Goal: Transaction & Acquisition: Purchase product/service

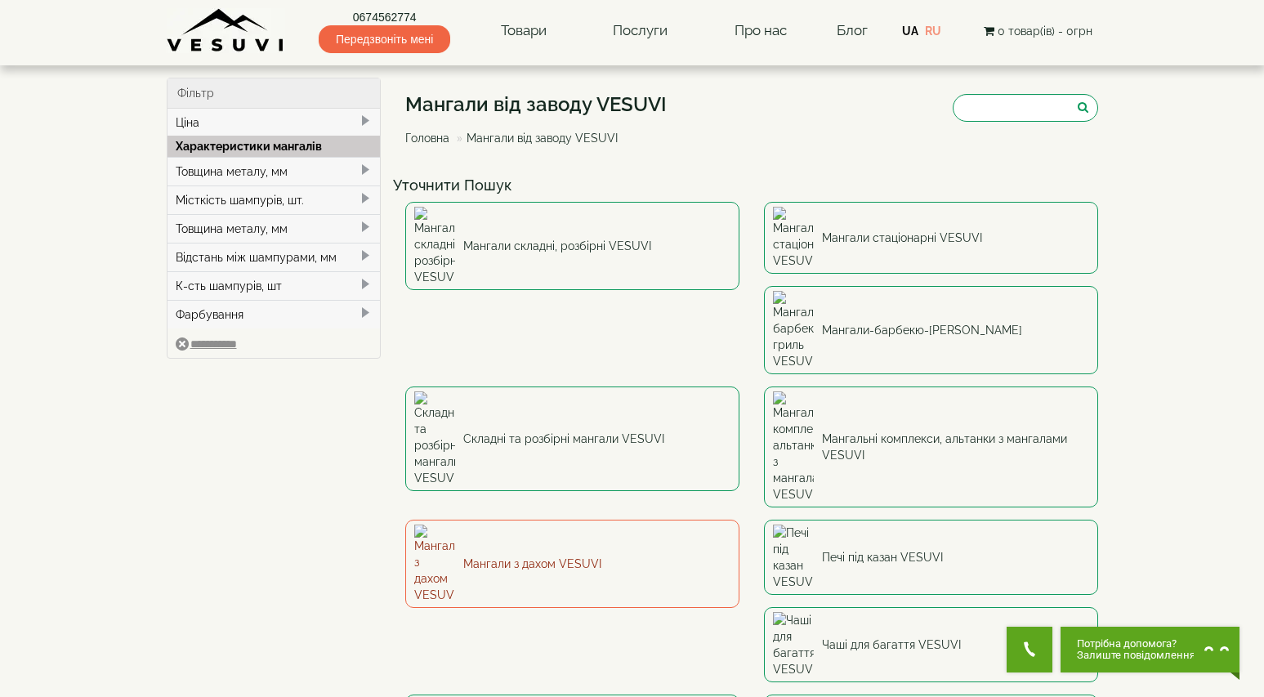
click at [740, 520] on link "Мангали з дахом VESUVI" at bounding box center [572, 564] width 334 height 88
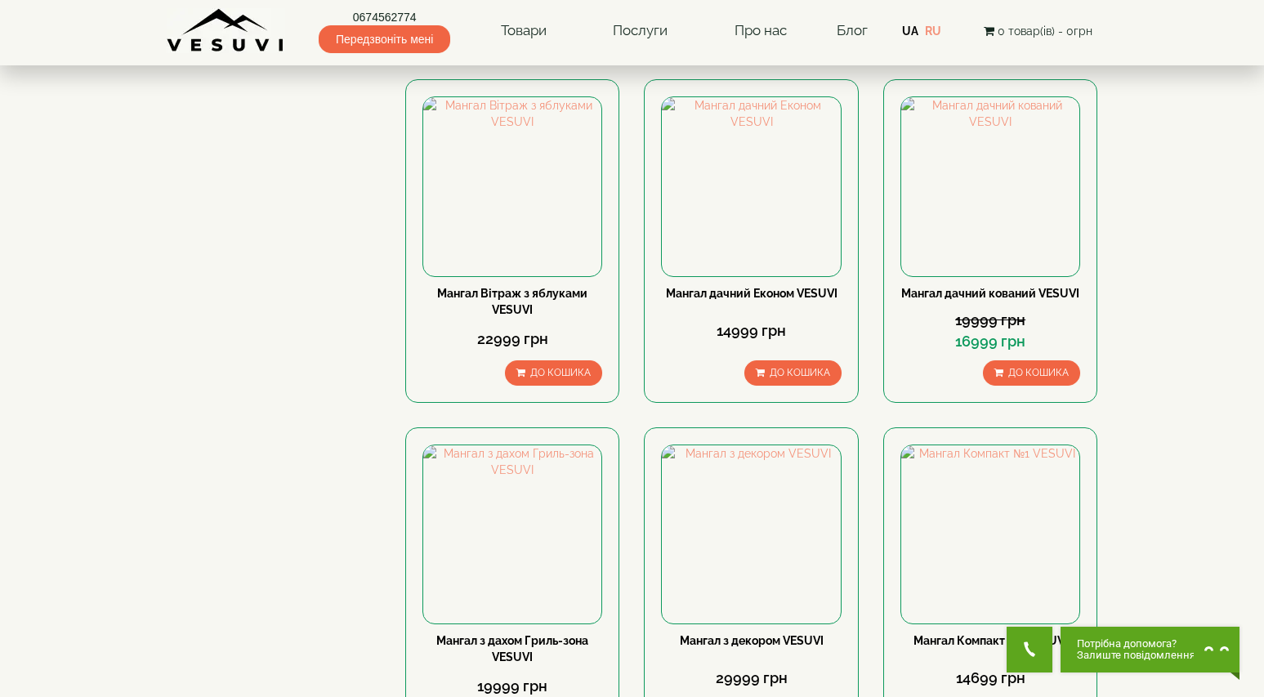
scroll to position [490, 0]
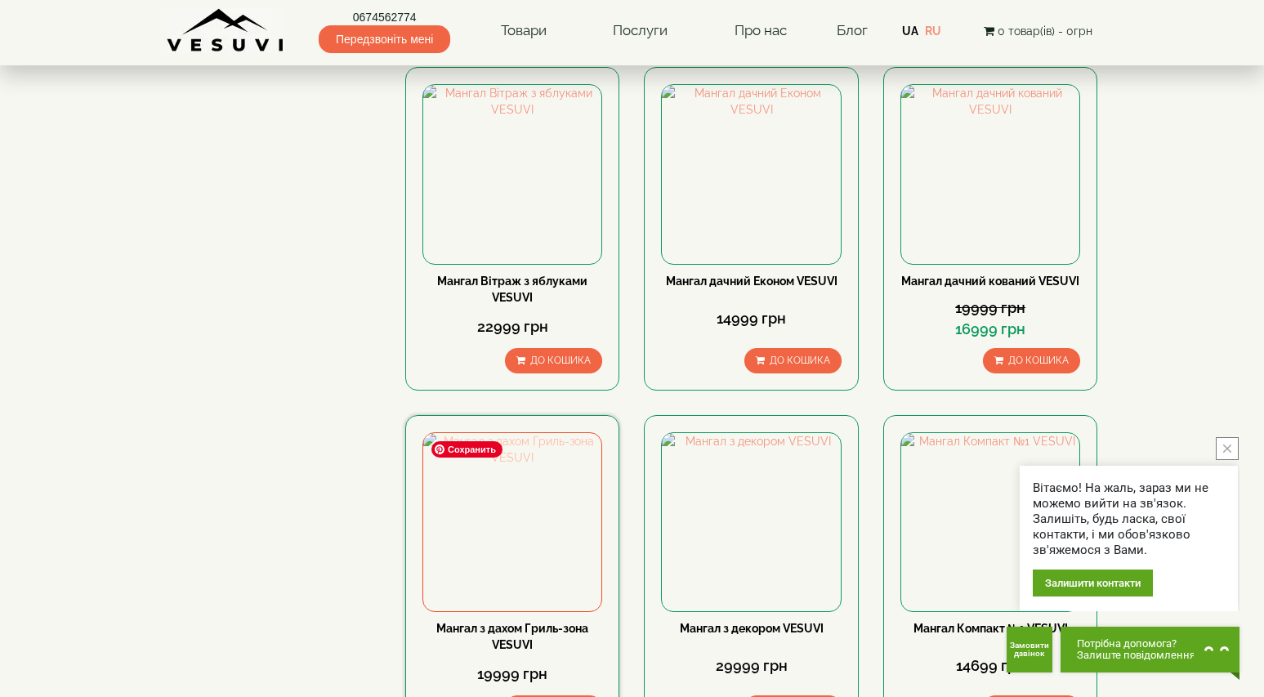
click at [541, 520] on img at bounding box center [512, 522] width 178 height 178
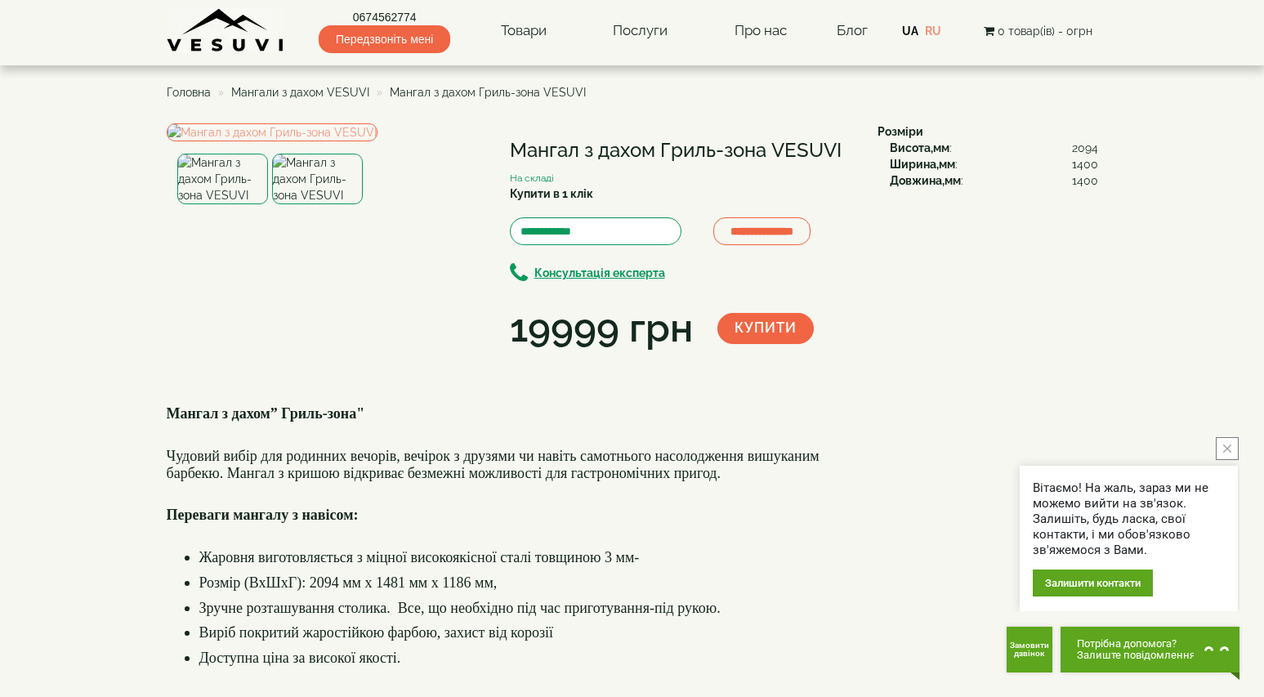
click at [328, 204] on img at bounding box center [317, 179] width 91 height 51
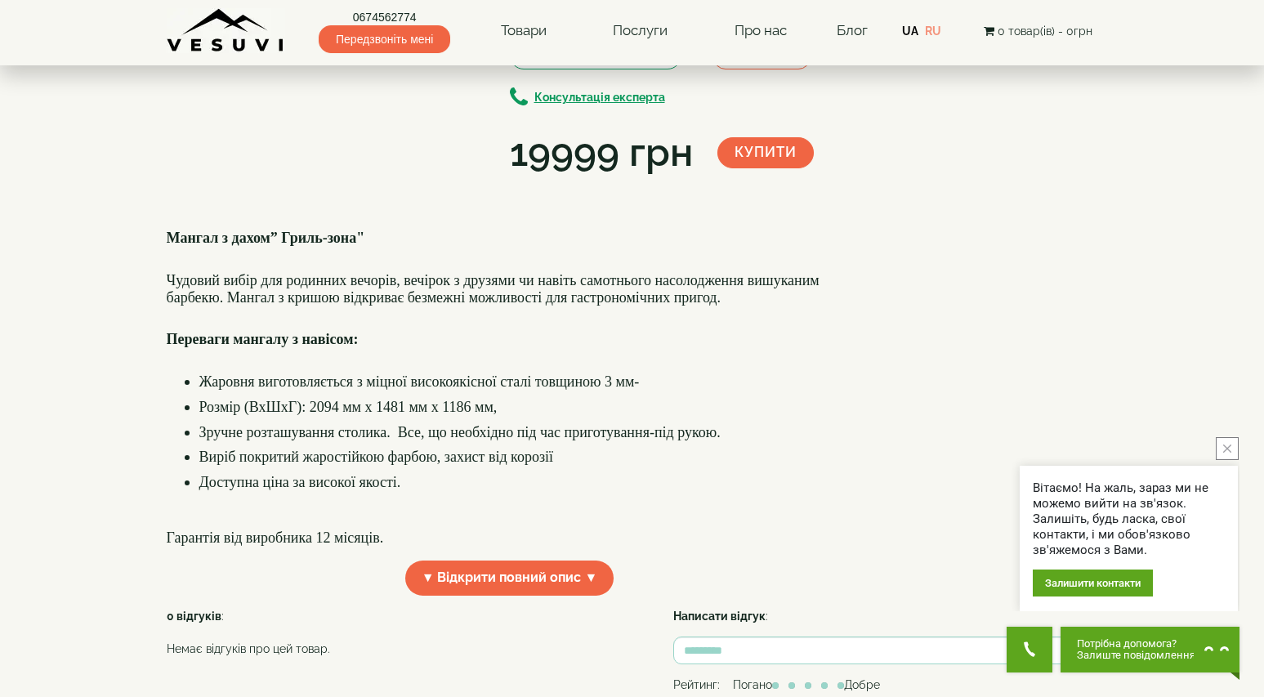
scroll to position [82, 0]
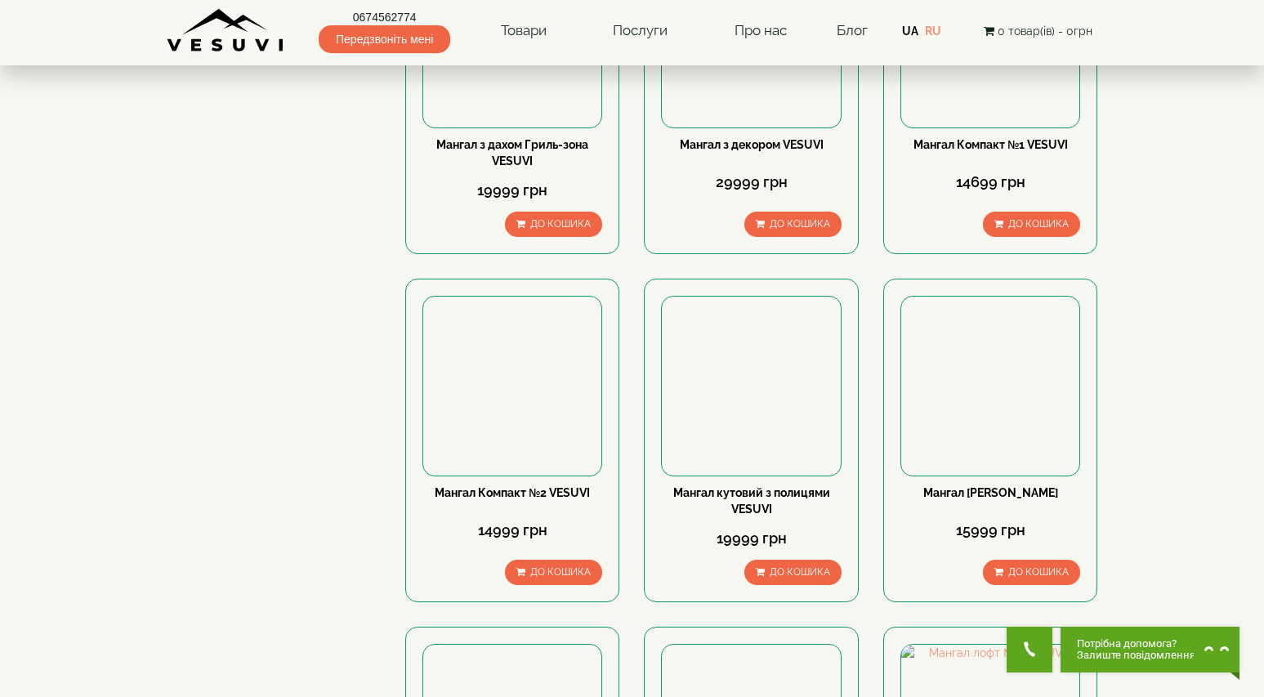
scroll to position [981, 0]
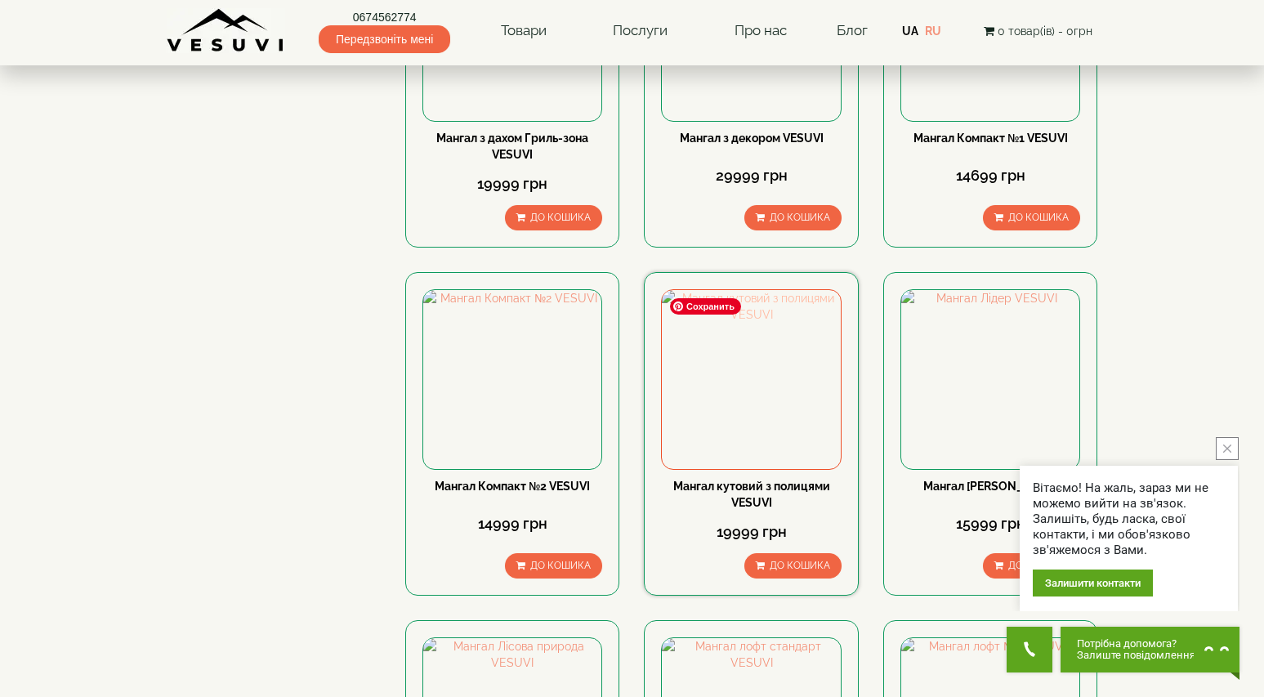
click at [754, 378] on img at bounding box center [751, 379] width 178 height 178
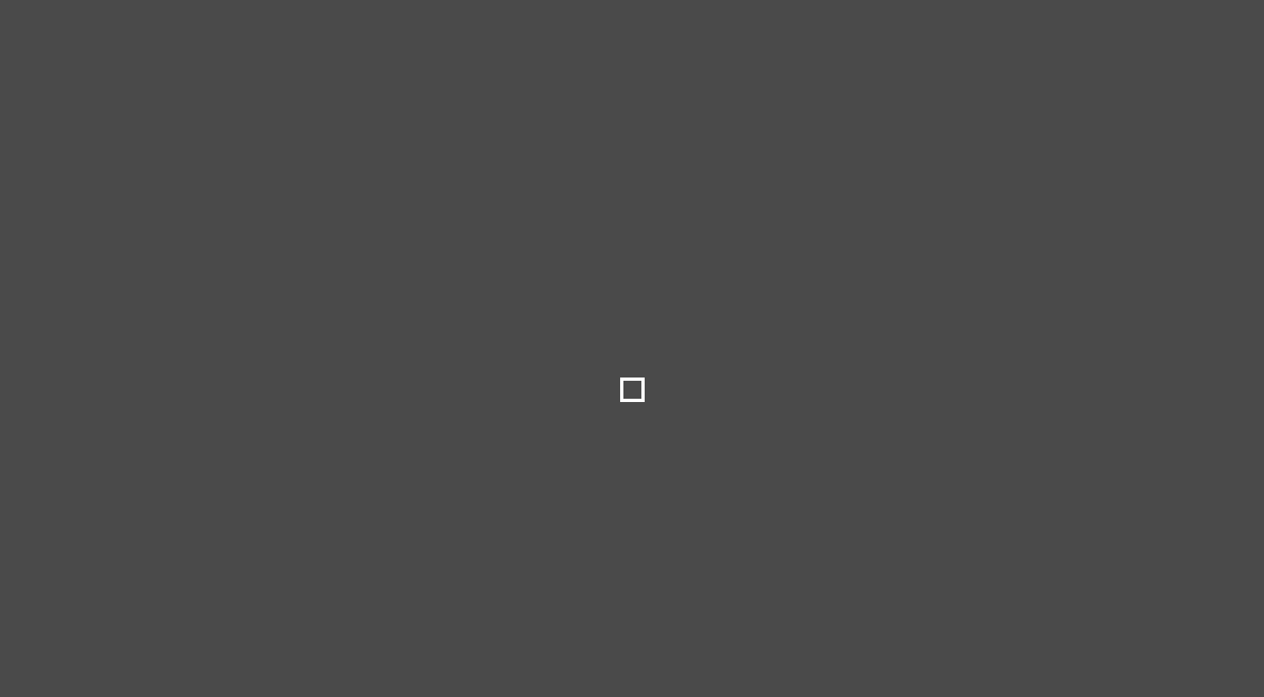
select select
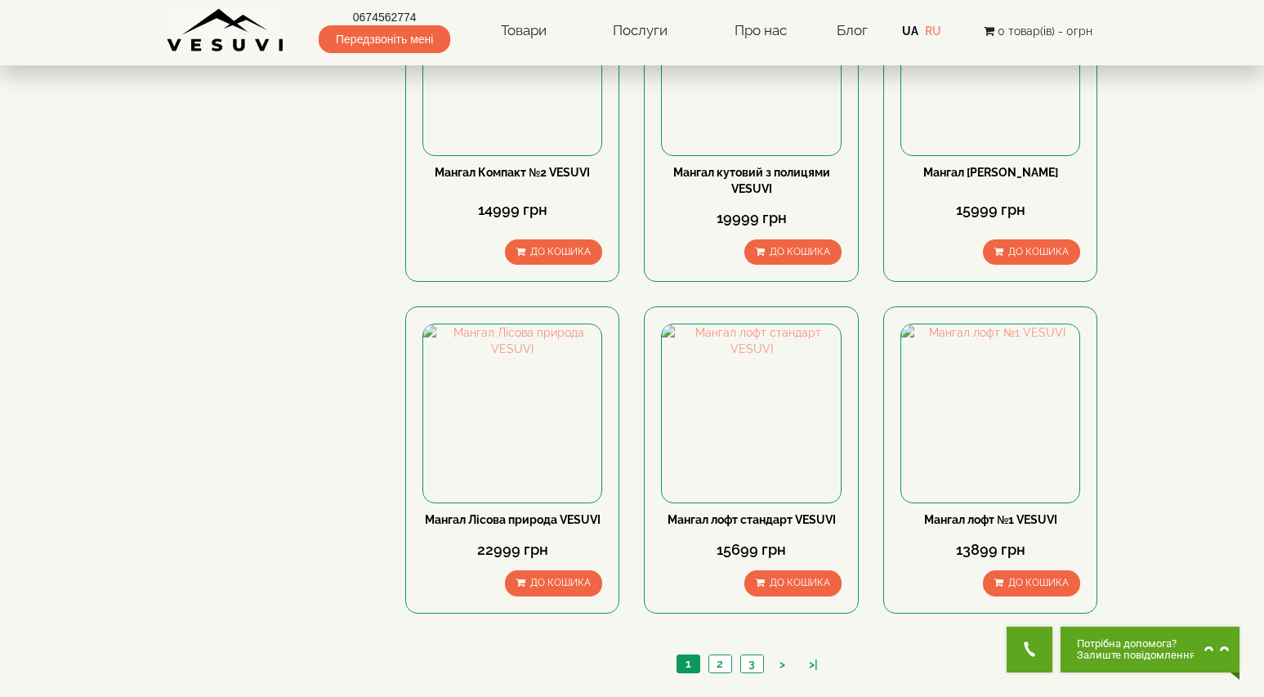
scroll to position [1308, 0]
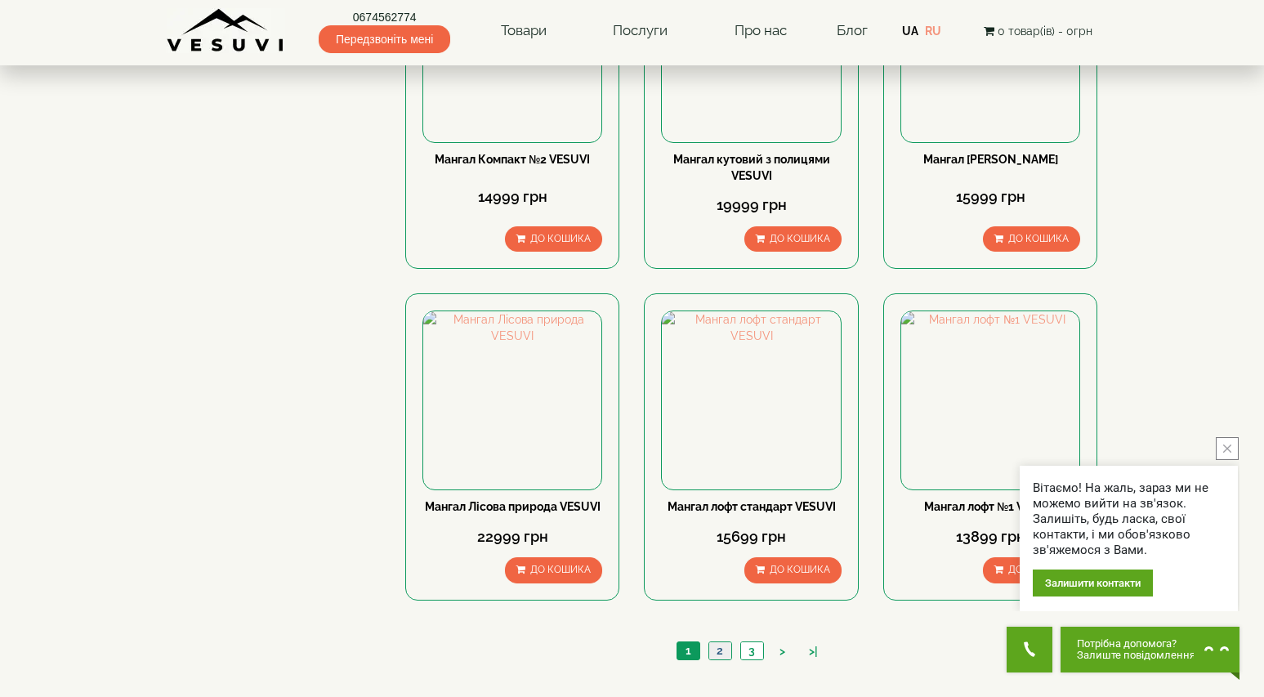
click at [718, 649] on link "2" at bounding box center [720, 650] width 23 height 17
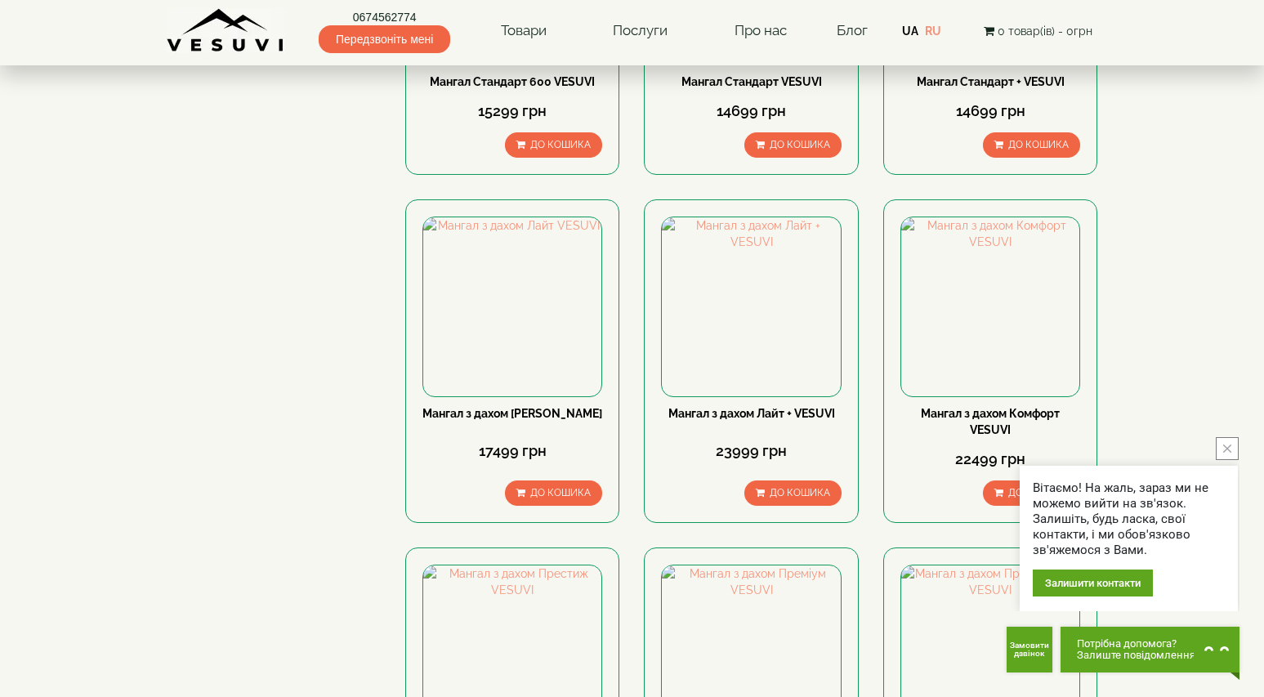
scroll to position [1062, 0]
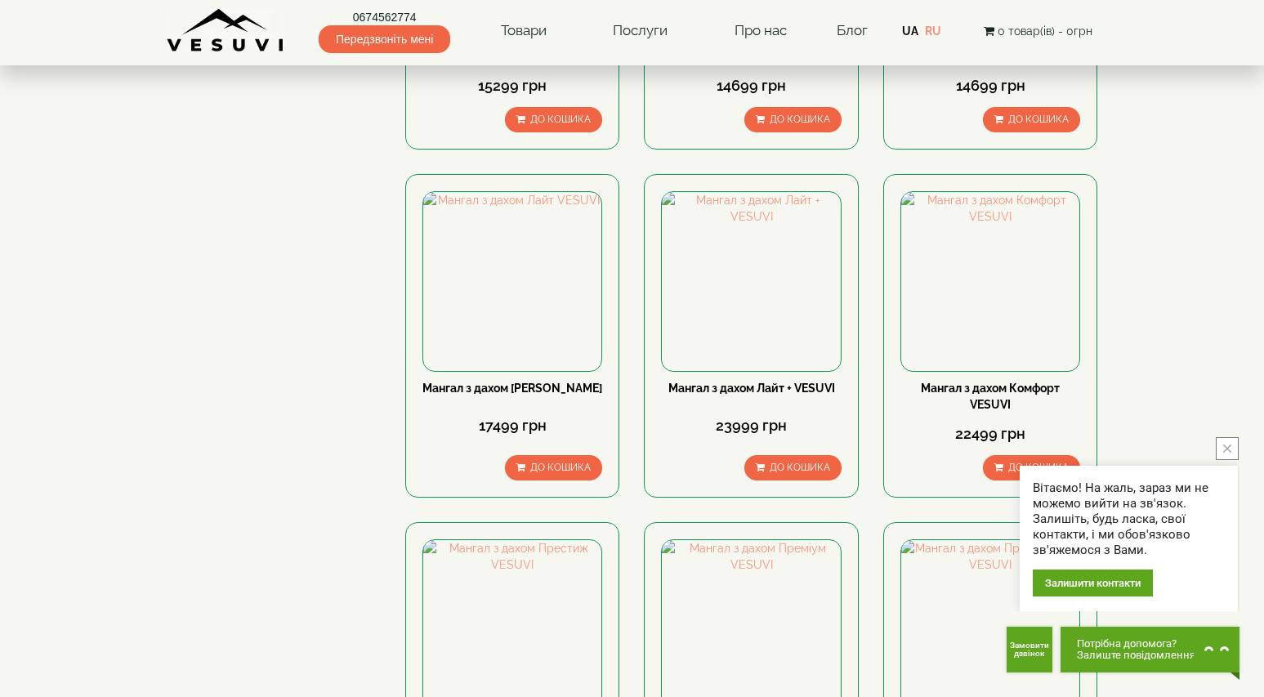
click at [1232, 451] on button "close button" at bounding box center [1227, 448] width 23 height 23
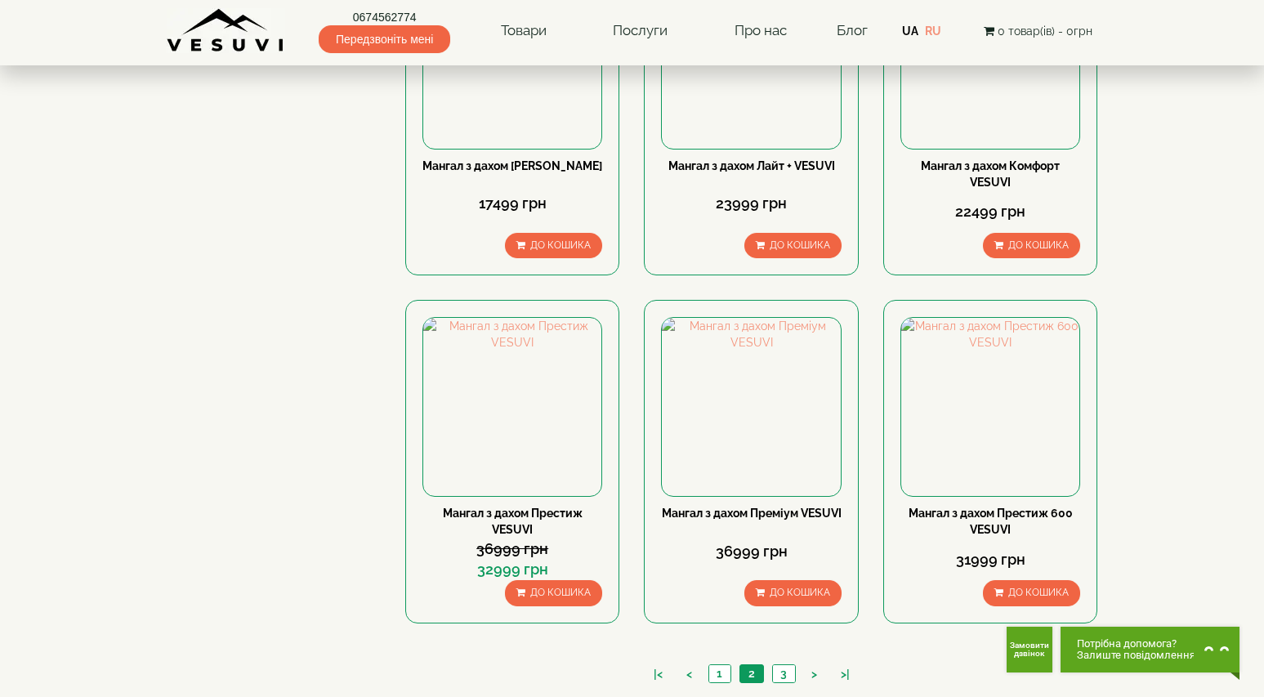
scroll to position [1308, 0]
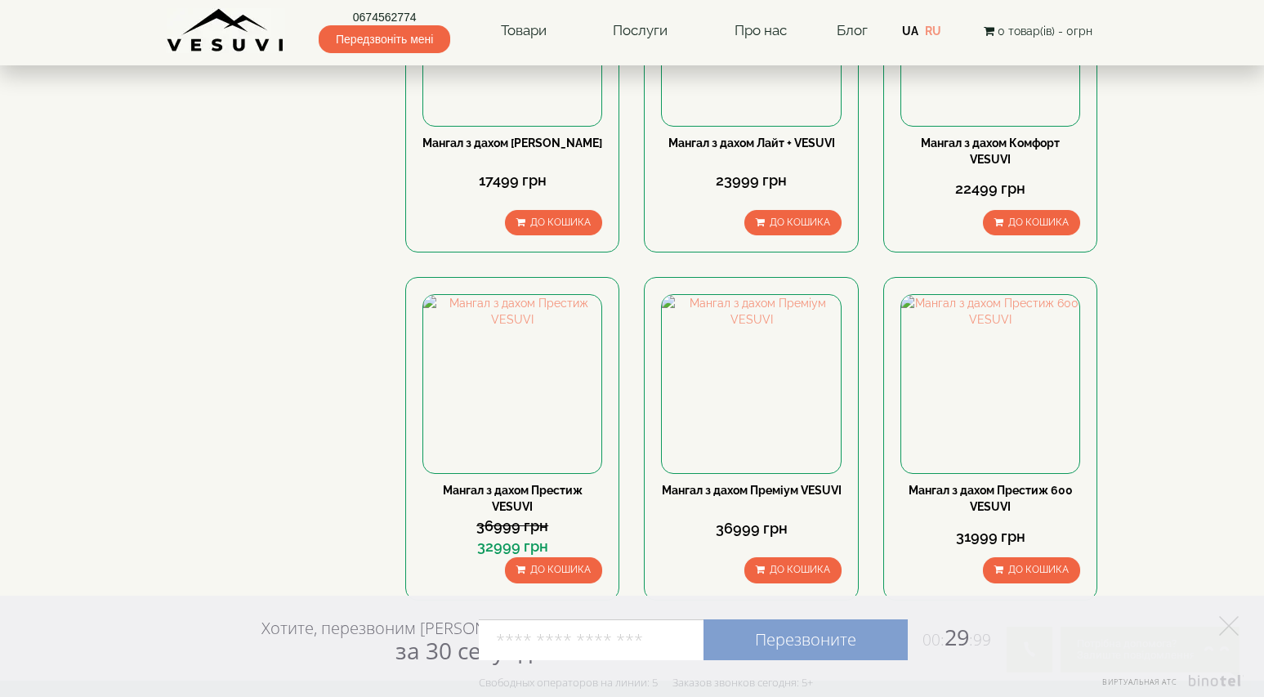
click at [782, 646] on link "Перезвоните" at bounding box center [806, 639] width 204 height 41
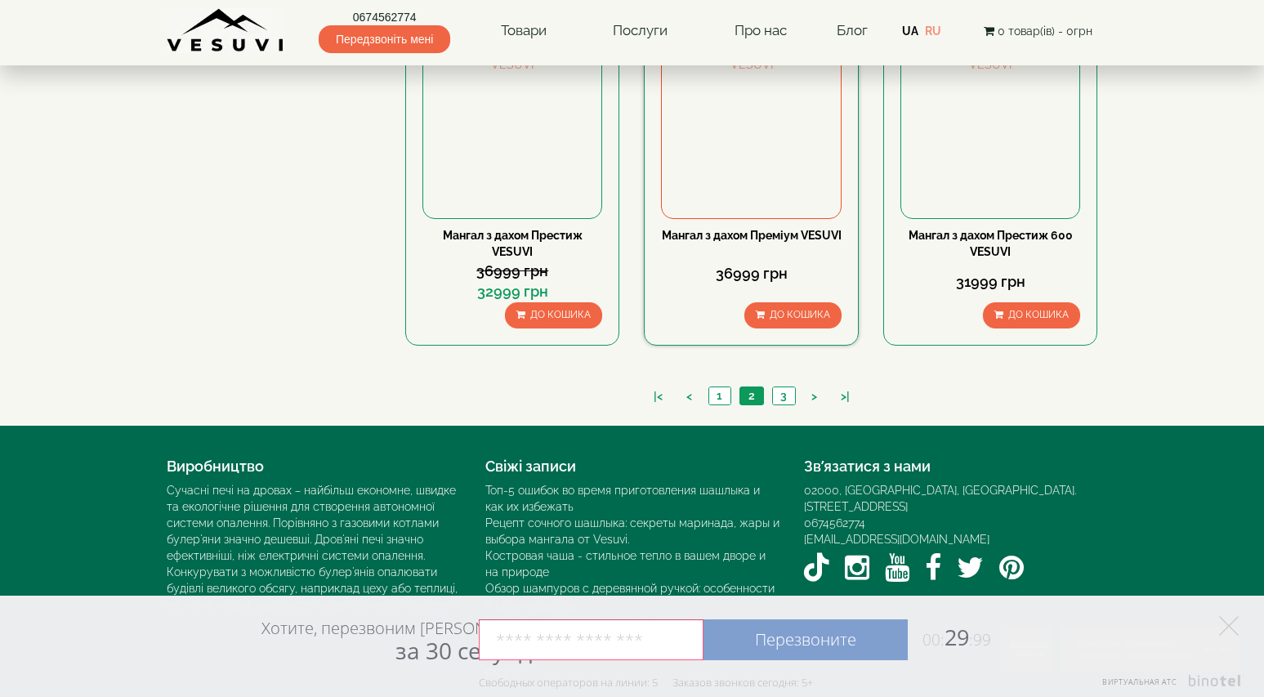
scroll to position [1572, 0]
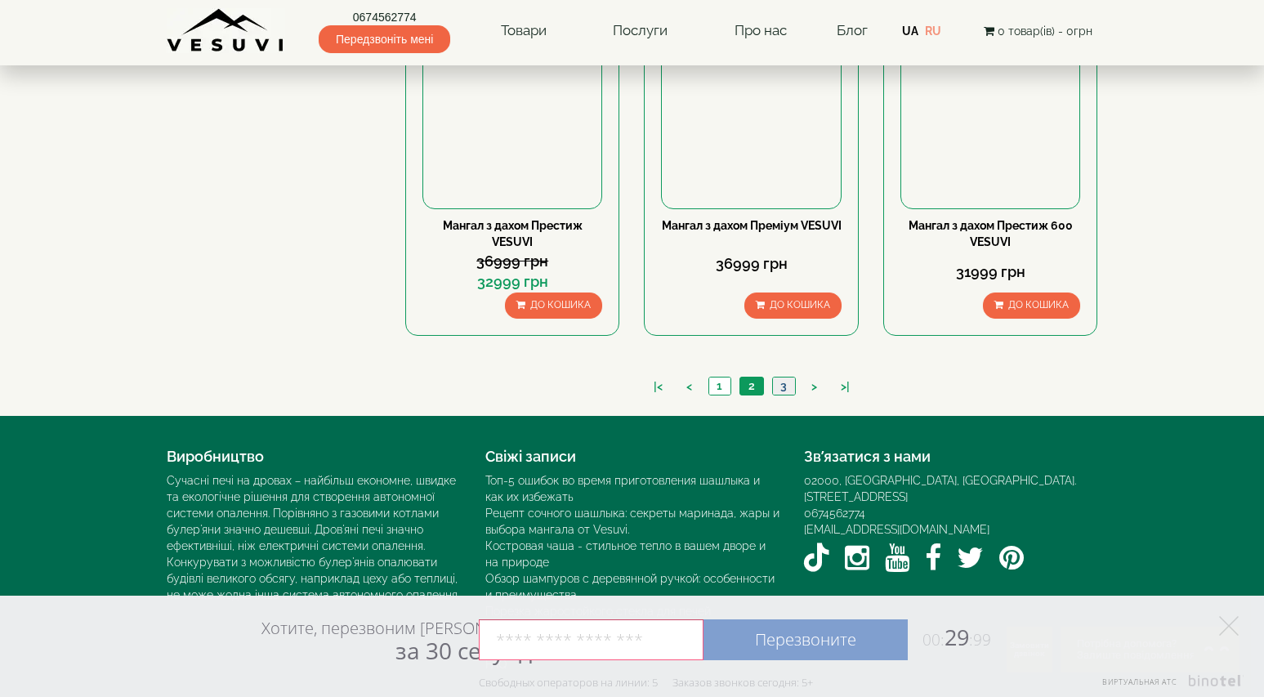
click at [785, 382] on link "3" at bounding box center [783, 386] width 23 height 17
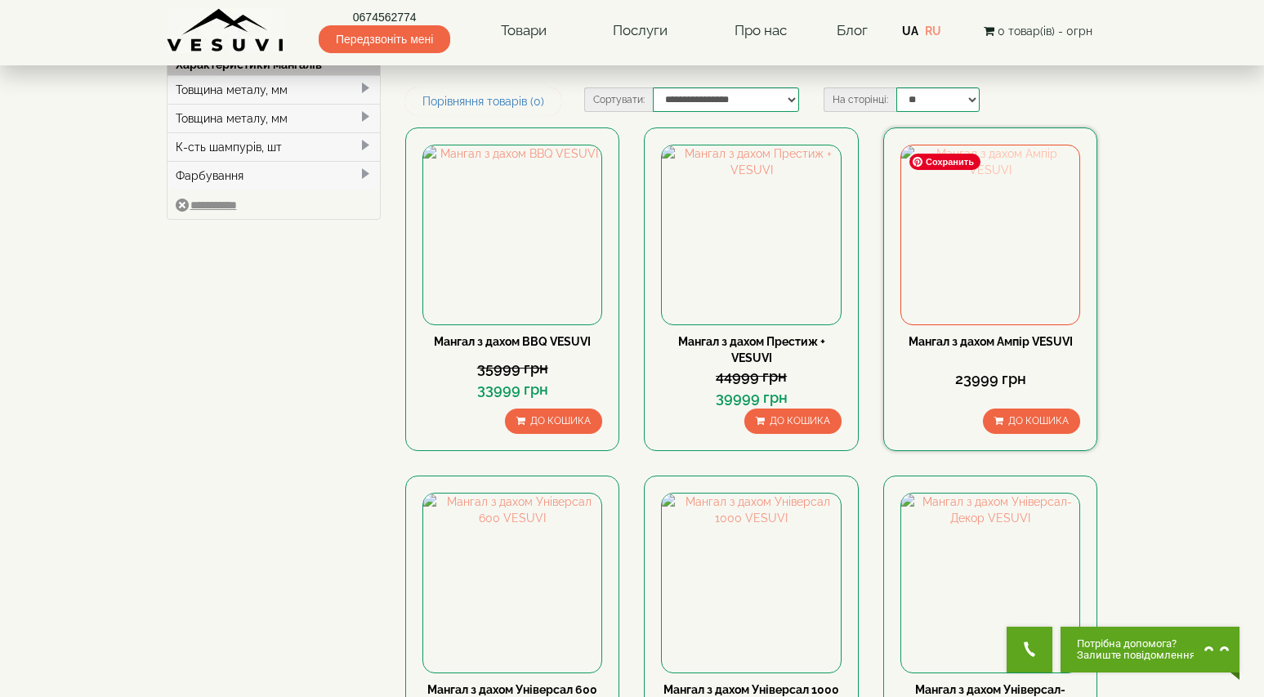
scroll to position [163, 0]
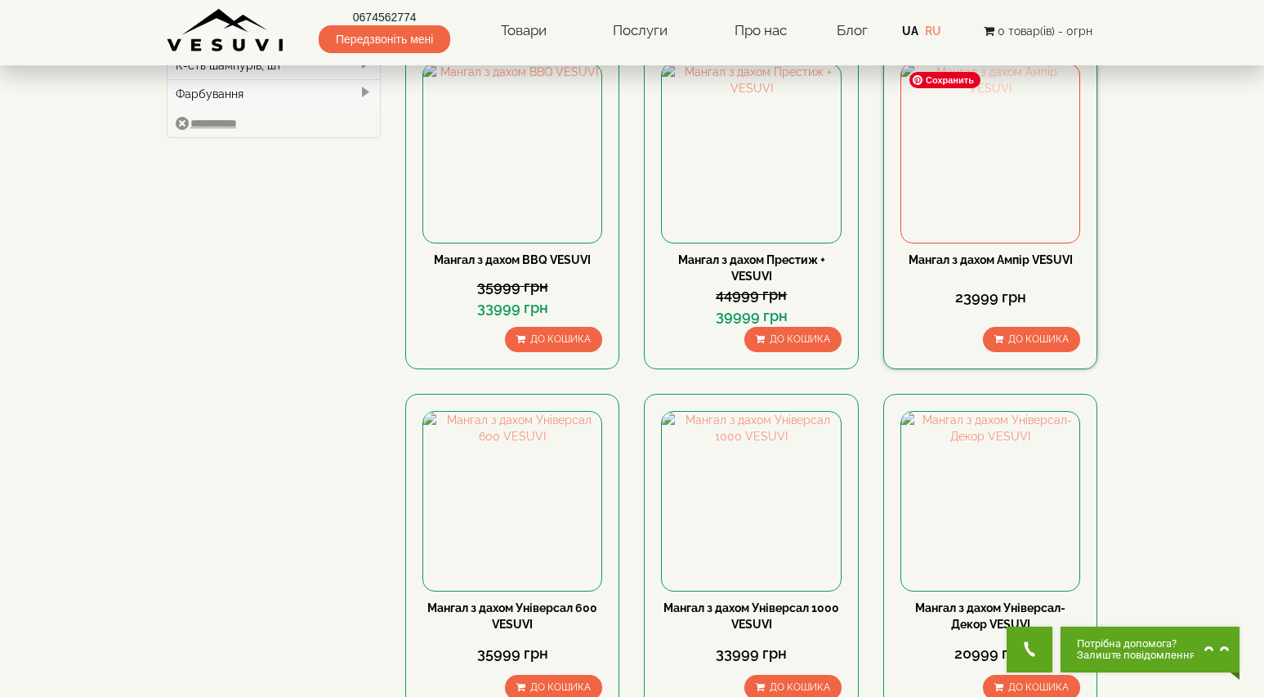
click at [977, 183] on img at bounding box center [990, 153] width 178 height 178
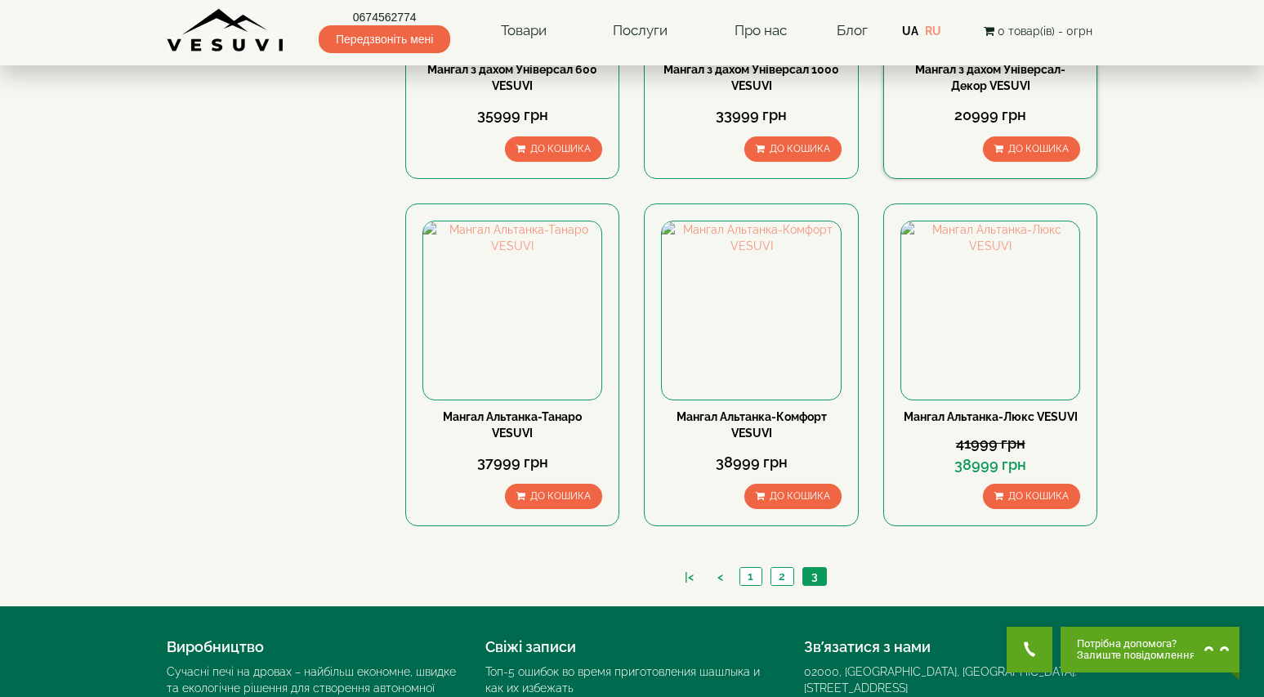
scroll to position [736, 0]
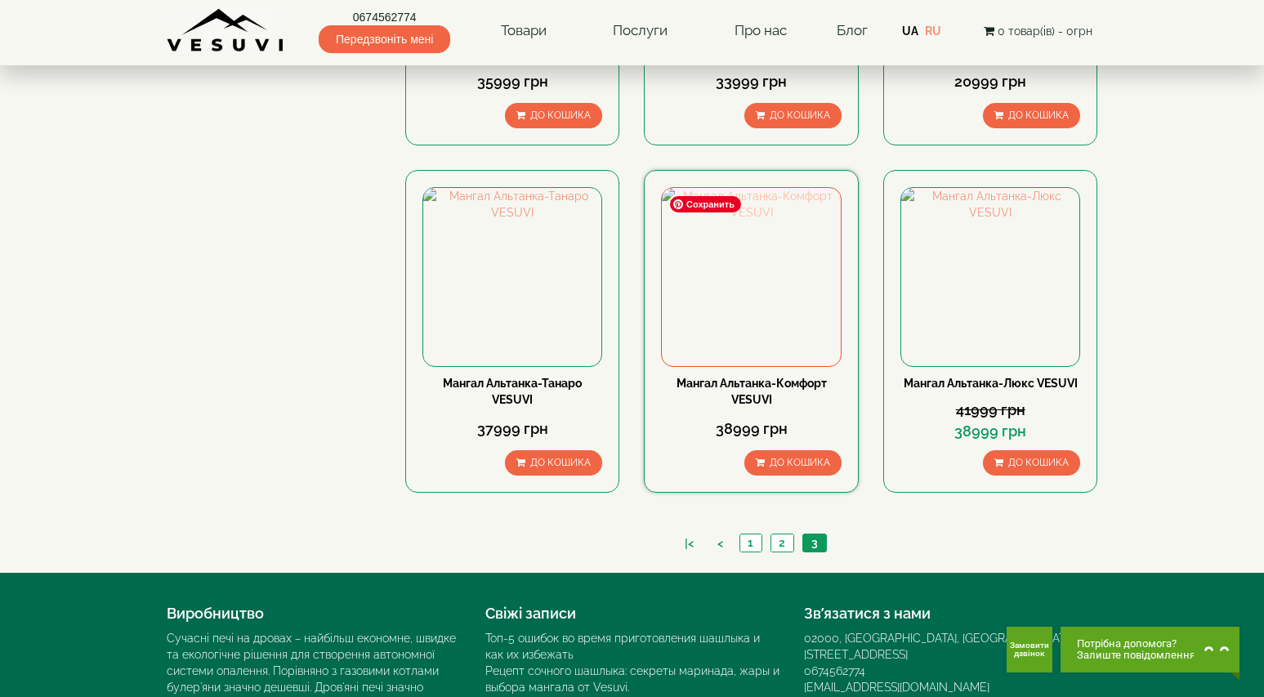
click at [778, 293] on img at bounding box center [751, 277] width 178 height 178
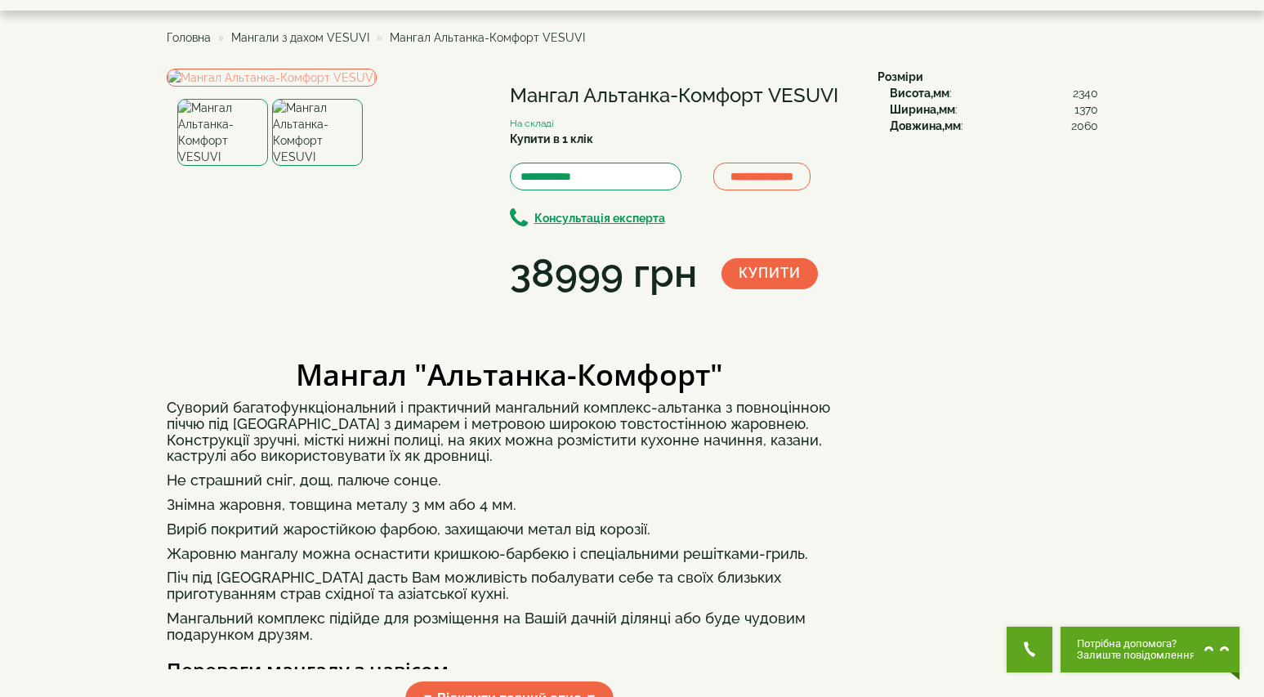
scroll to position [82, 0]
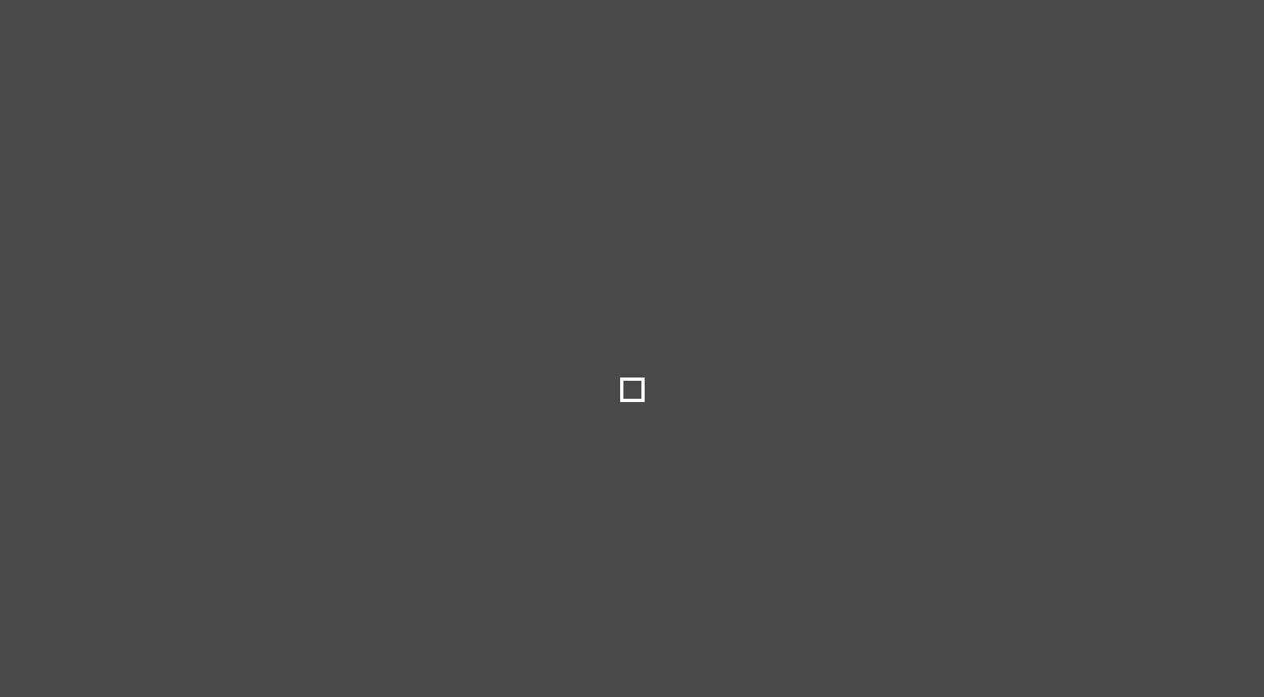
select select
